Goal: Transaction & Acquisition: Download file/media

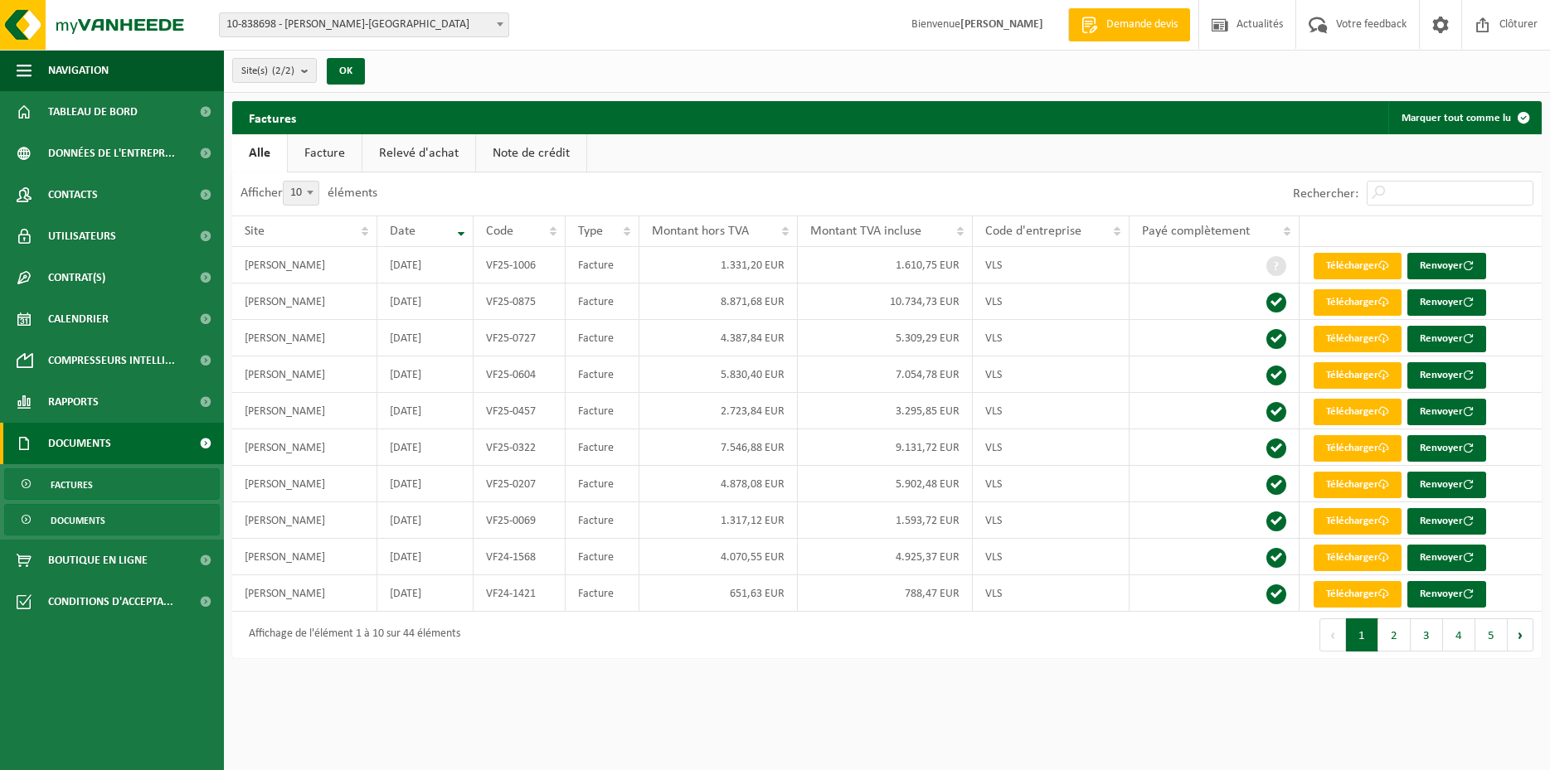
click at [103, 517] on span "Documents" at bounding box center [78, 521] width 55 height 32
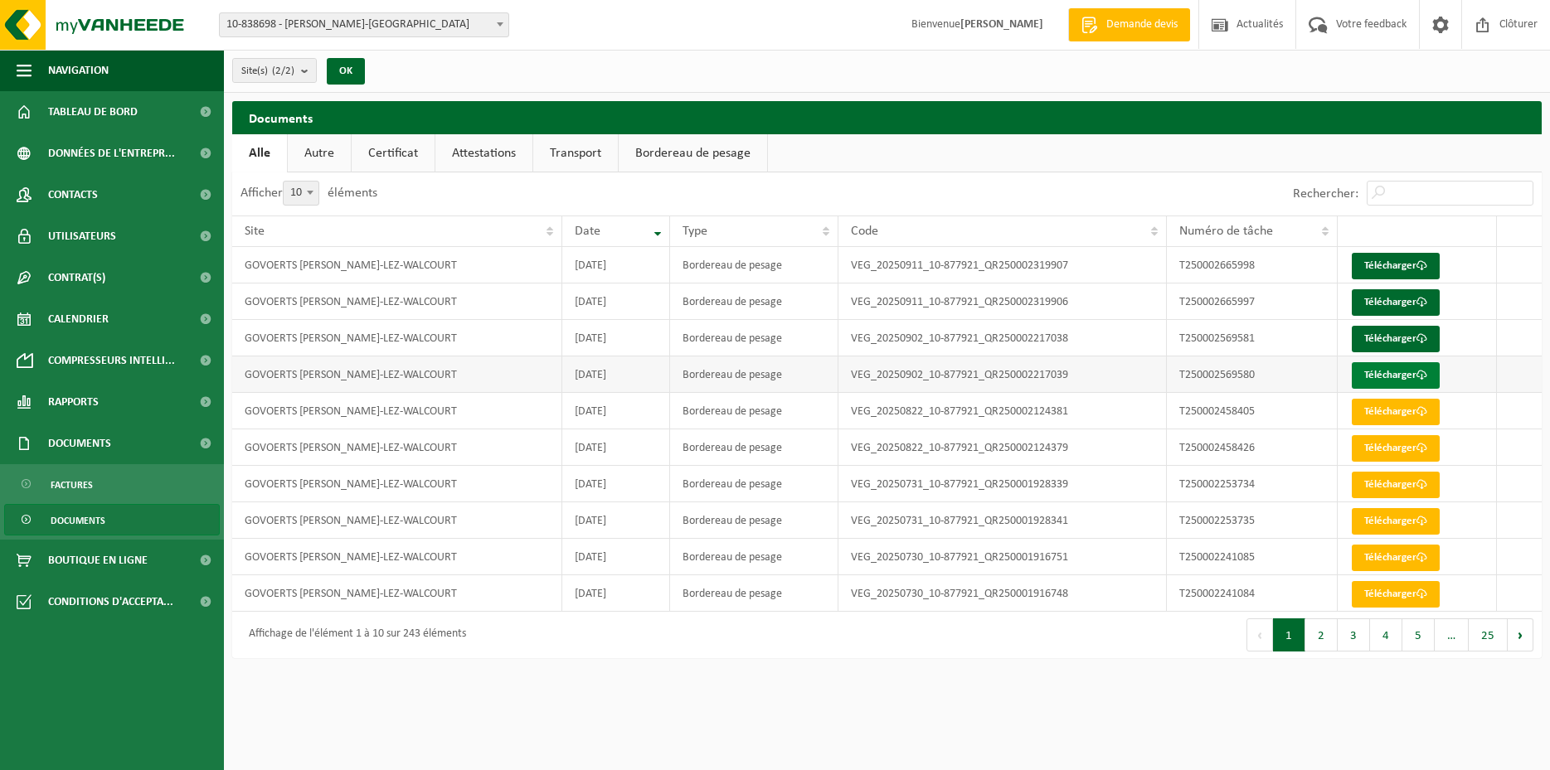
click at [1402, 371] on link "Télécharger" at bounding box center [1395, 375] width 88 height 27
click at [1379, 339] on link "Télécharger" at bounding box center [1395, 339] width 88 height 27
click at [1400, 298] on link "Télécharger" at bounding box center [1395, 302] width 88 height 27
click at [1373, 262] on link "Télécharger" at bounding box center [1395, 266] width 88 height 27
